Goal: Find specific page/section: Find specific page/section

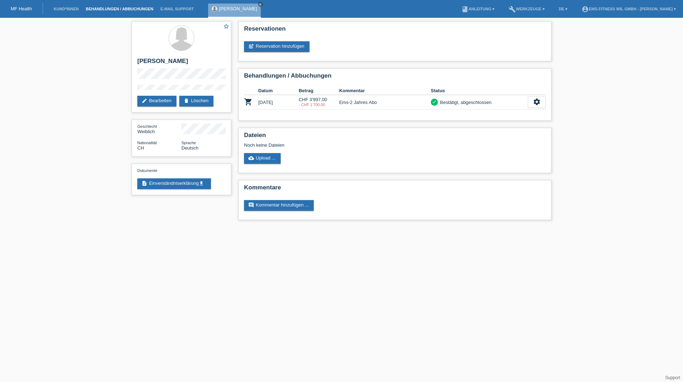
click at [96, 9] on link "Behandlungen / Abbuchungen" at bounding box center [119, 9] width 75 height 4
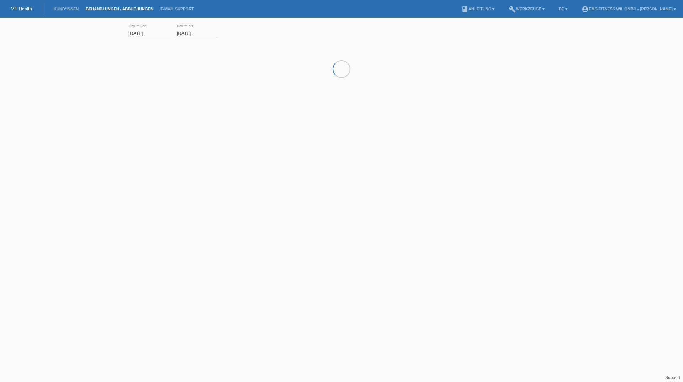
click at [74, 6] on li "Kund*innen" at bounding box center [66, 9] width 32 height 18
click at [73, 9] on link "Kund*innen" at bounding box center [66, 9] width 32 height 4
drag, startPoint x: 284, startPoint y: 32, endPoint x: 217, endPoint y: 22, distance: 67.9
click at [217, 22] on div "laura close filter_list view_module Alle Kund*innen anzeigen star Markierte Kun…" at bounding box center [341, 31] width 427 height 26
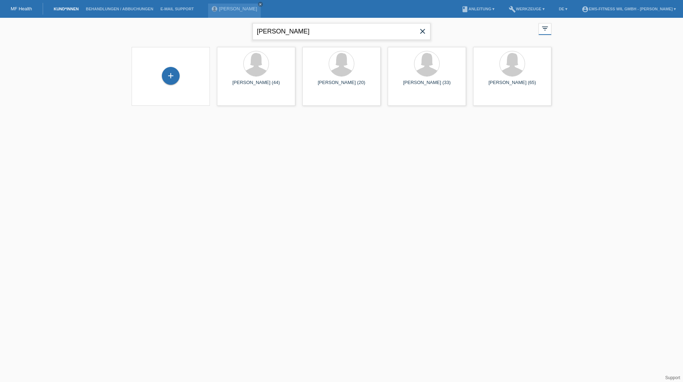
type input "nadia"
click at [230, 103] on div "launch Anzeigen" at bounding box center [233, 99] width 32 height 11
click at [233, 100] on span "Anzeigen" at bounding box center [237, 99] width 19 height 5
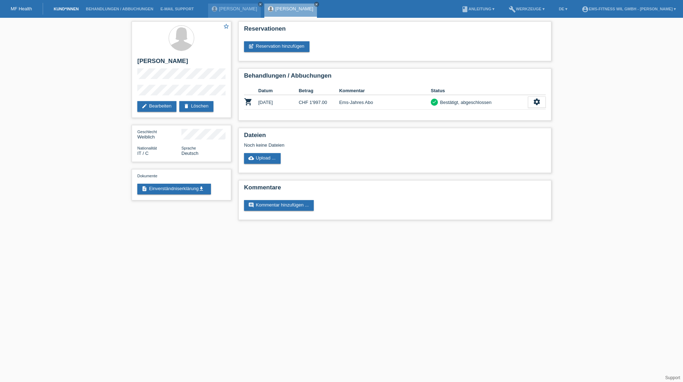
click at [54, 10] on link "Kund*innen" at bounding box center [66, 9] width 32 height 4
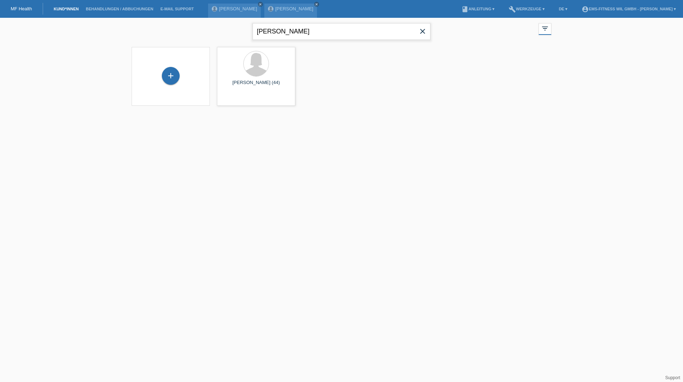
drag, startPoint x: 279, startPoint y: 30, endPoint x: 213, endPoint y: 18, distance: 66.6
click at [214, 18] on div "[PERSON_NAME] close filter_list view_module Alle Kund*innen anzeigen star Marki…" at bounding box center [341, 31] width 427 height 26
type input "costa"
click at [232, 98] on span "Anzeigen" at bounding box center [237, 99] width 19 height 5
